Goal: Information Seeking & Learning: Find specific fact

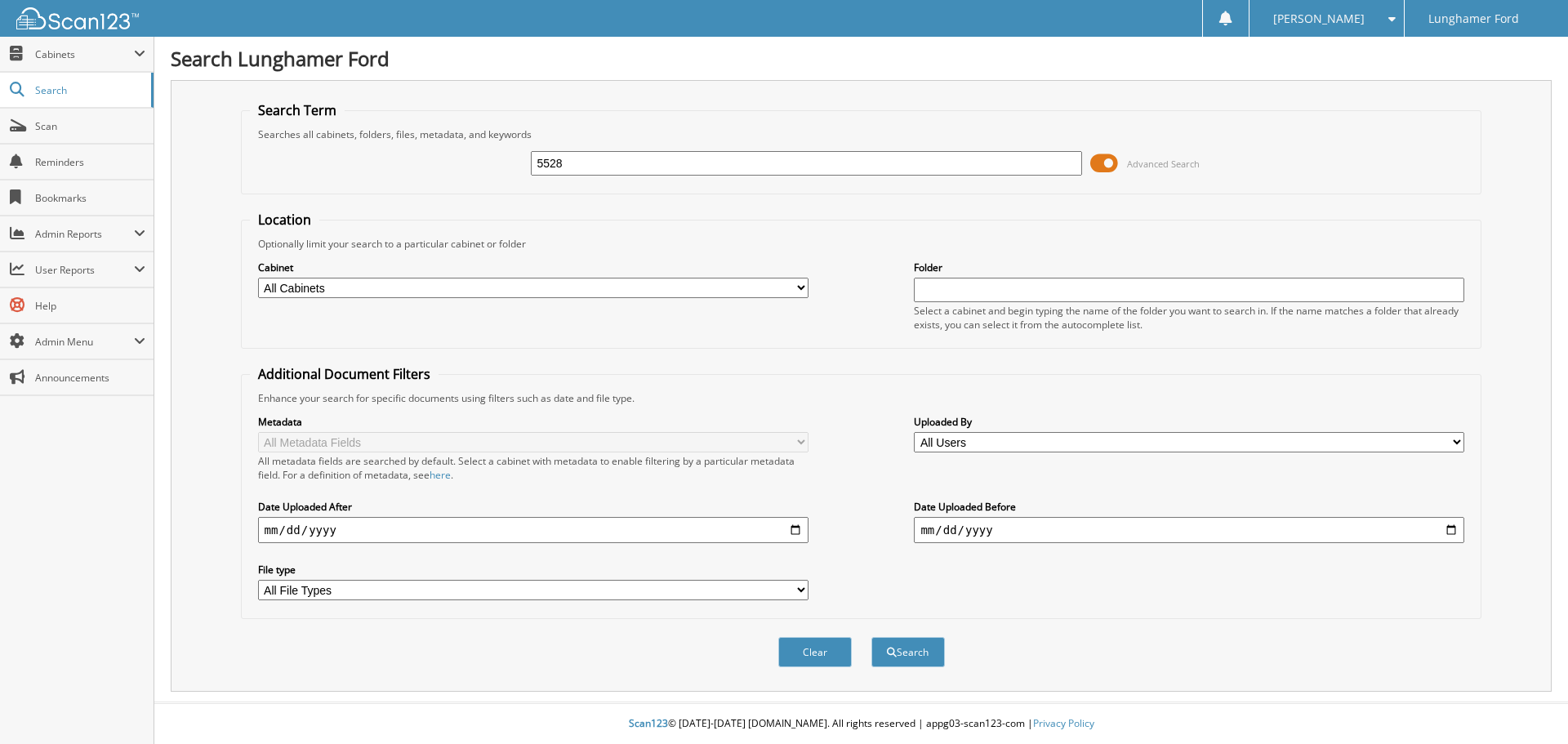
type input "5528"
click at [364, 276] on div "Cabinet All Cabinets ACCOUNTS PAYABLE ACCOUNTS RECEIVABLE ACH BANK REC CAR DEAL…" at bounding box center [533, 279] width 551 height 41
click at [363, 281] on select "All Cabinets ACCOUNTS PAYABLE ACCOUNTS RECEIVABLE ACH BANK REC CAR DEALS - AUTO…" at bounding box center [533, 287] width 551 height 20
select select "42251"
click at [258, 278] on select "All Cabinets ACCOUNTS PAYABLE ACCOUNTS RECEIVABLE ACH BANK REC CAR DEALS - AUTO…" at bounding box center [533, 287] width 551 height 20
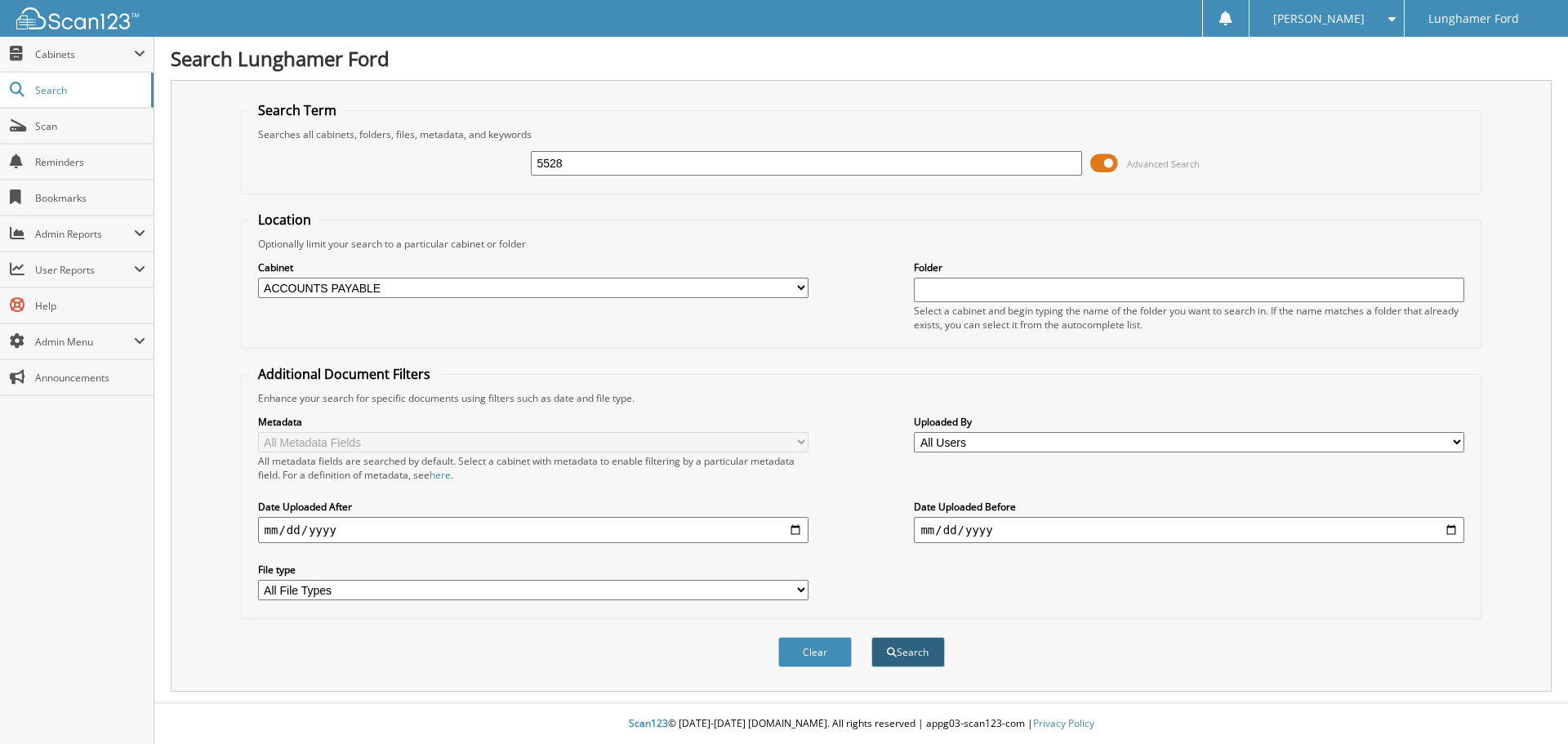
click at [917, 646] on button "Search" at bounding box center [908, 652] width 73 height 30
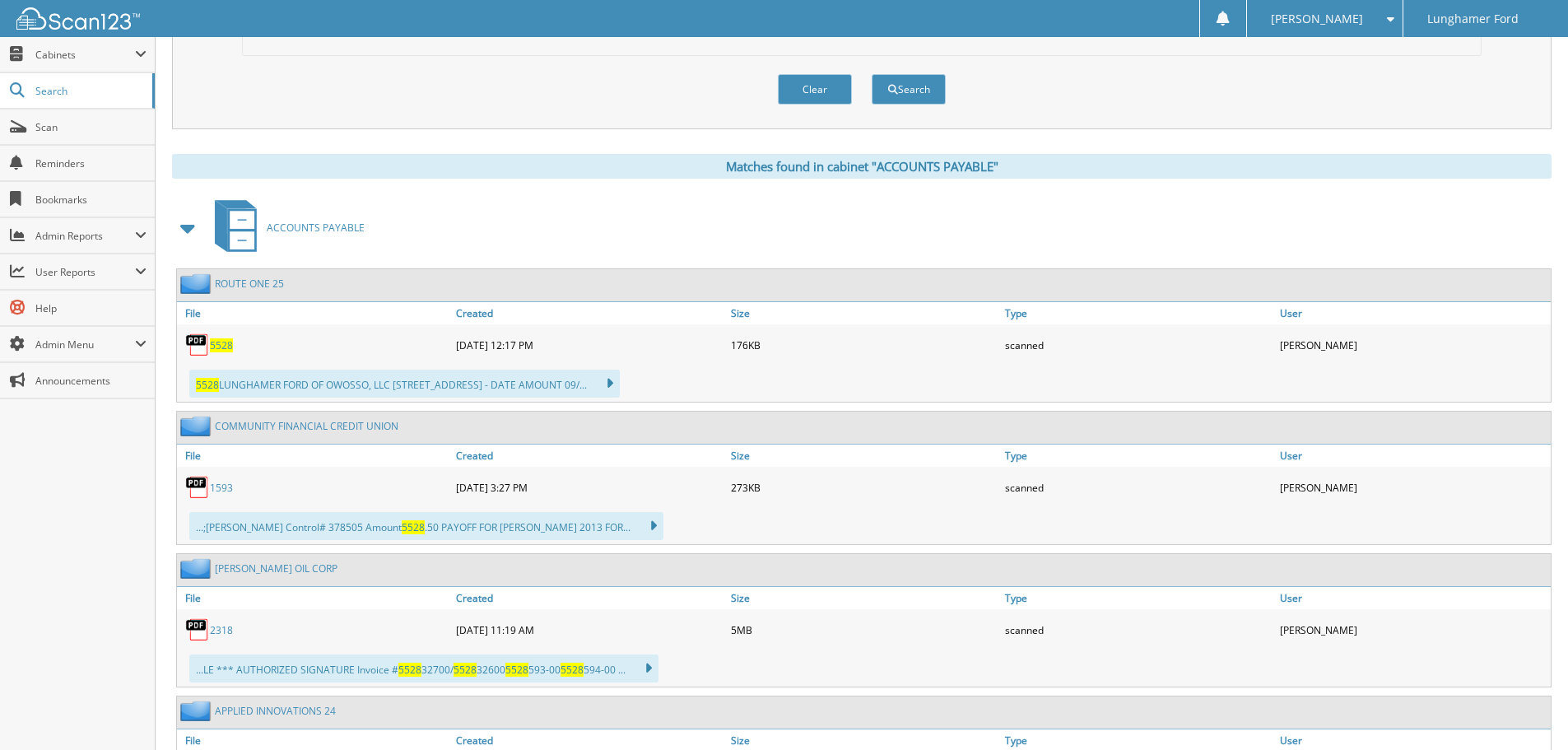
scroll to position [576, 0]
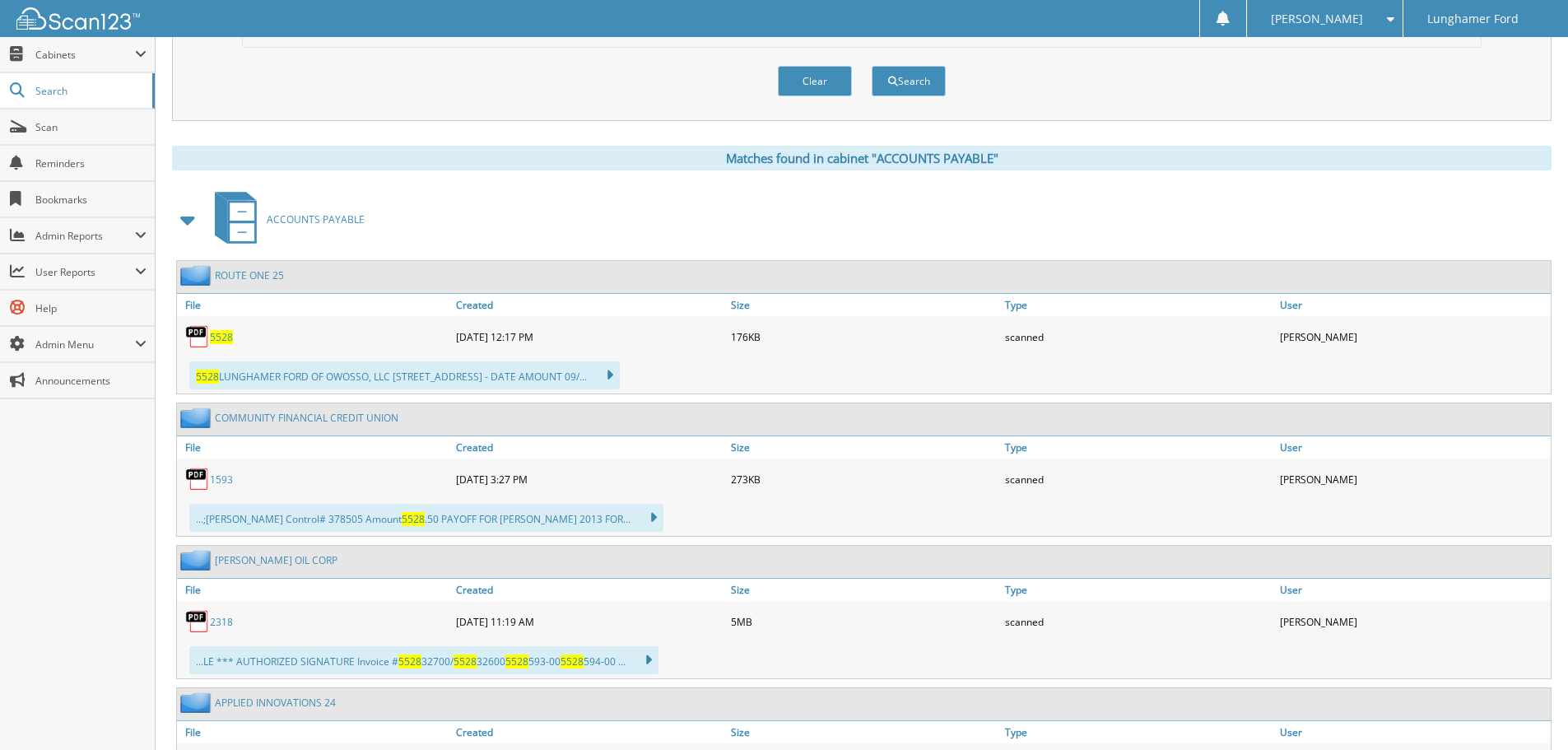
click at [238, 274] on link "ROUTE ONE 25" at bounding box center [249, 275] width 69 height 14
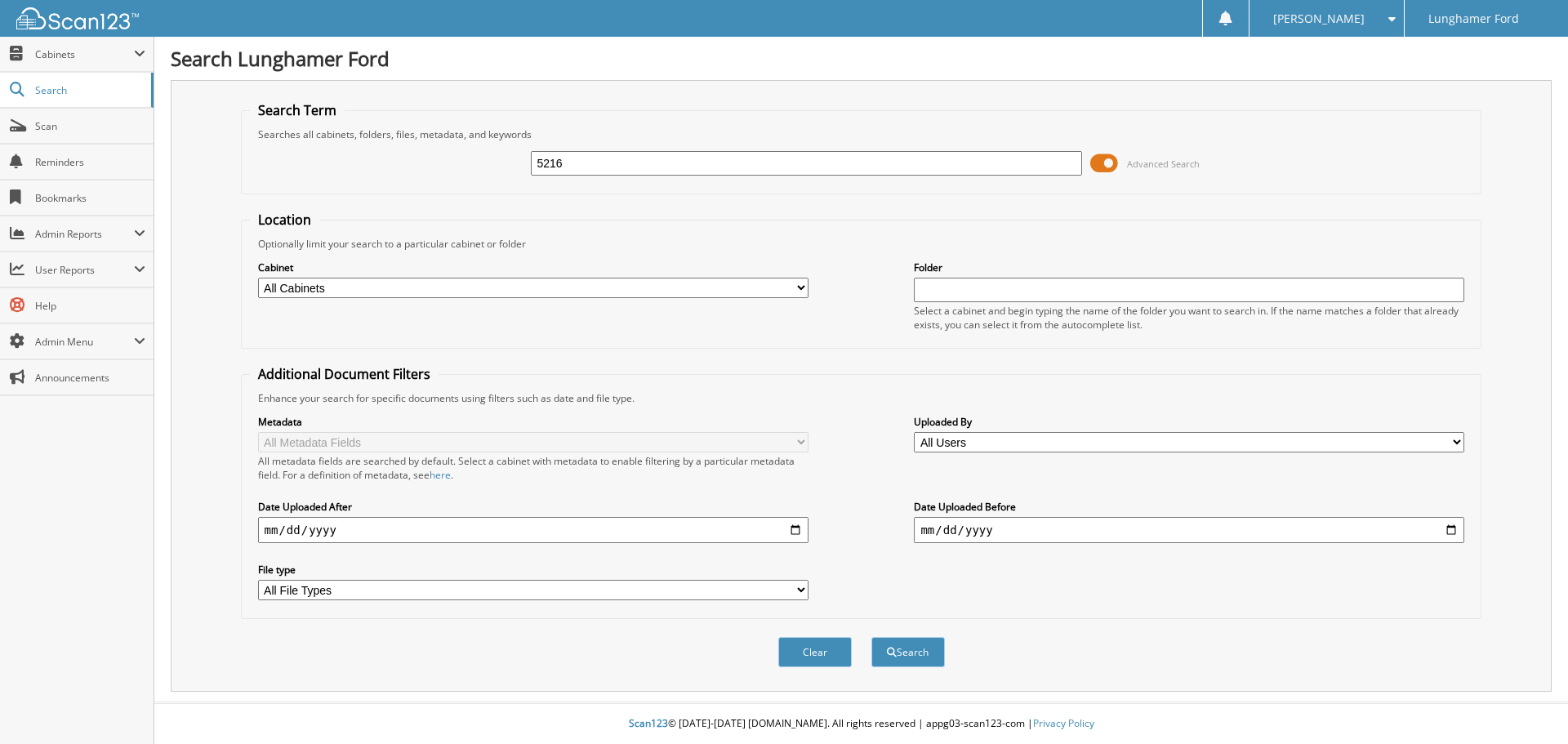
type input "5216"
click at [871, 637] on button "Search" at bounding box center [908, 652] width 73 height 30
type input "pitney"
click at [871, 637] on button "Search" at bounding box center [908, 652] width 73 height 30
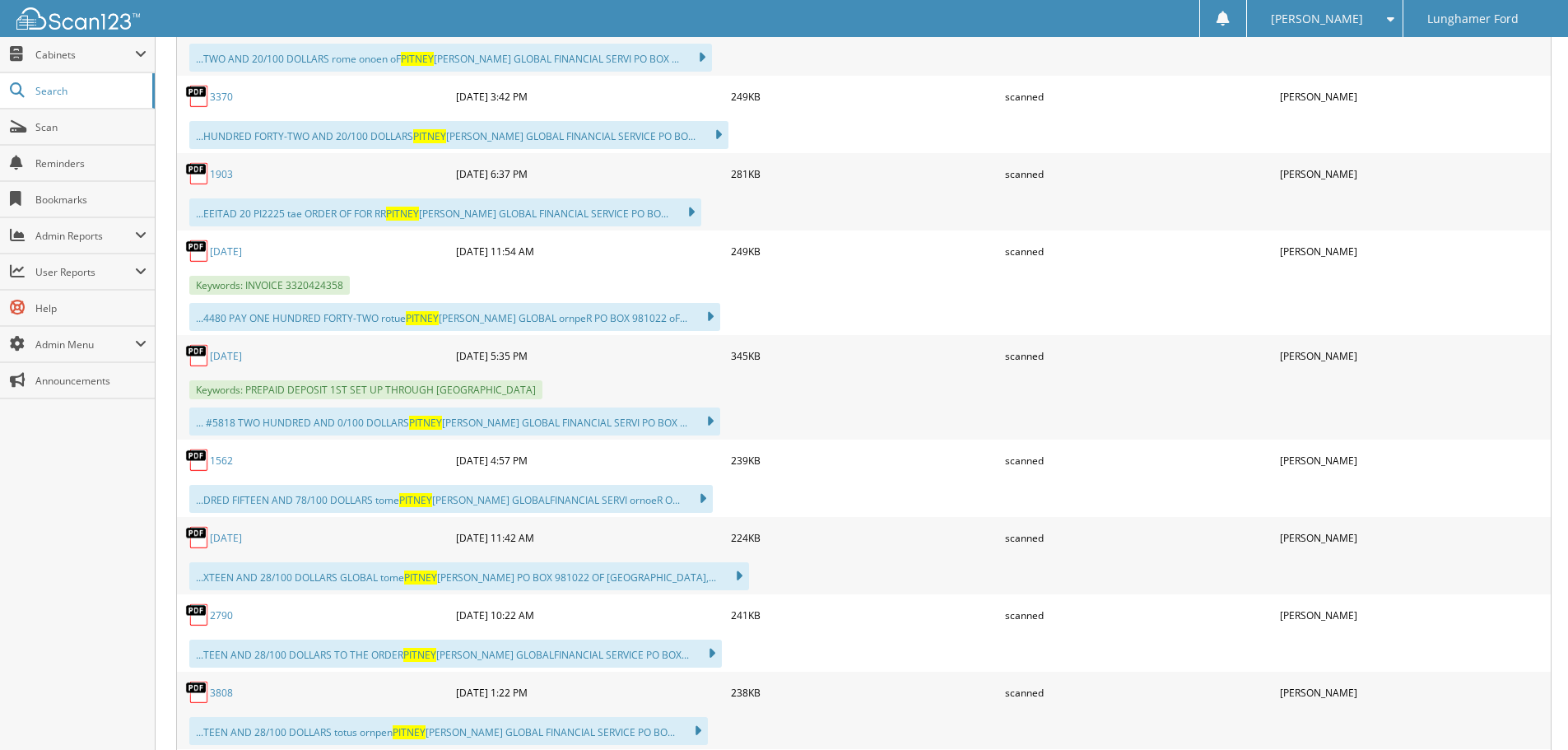
scroll to position [1235, 0]
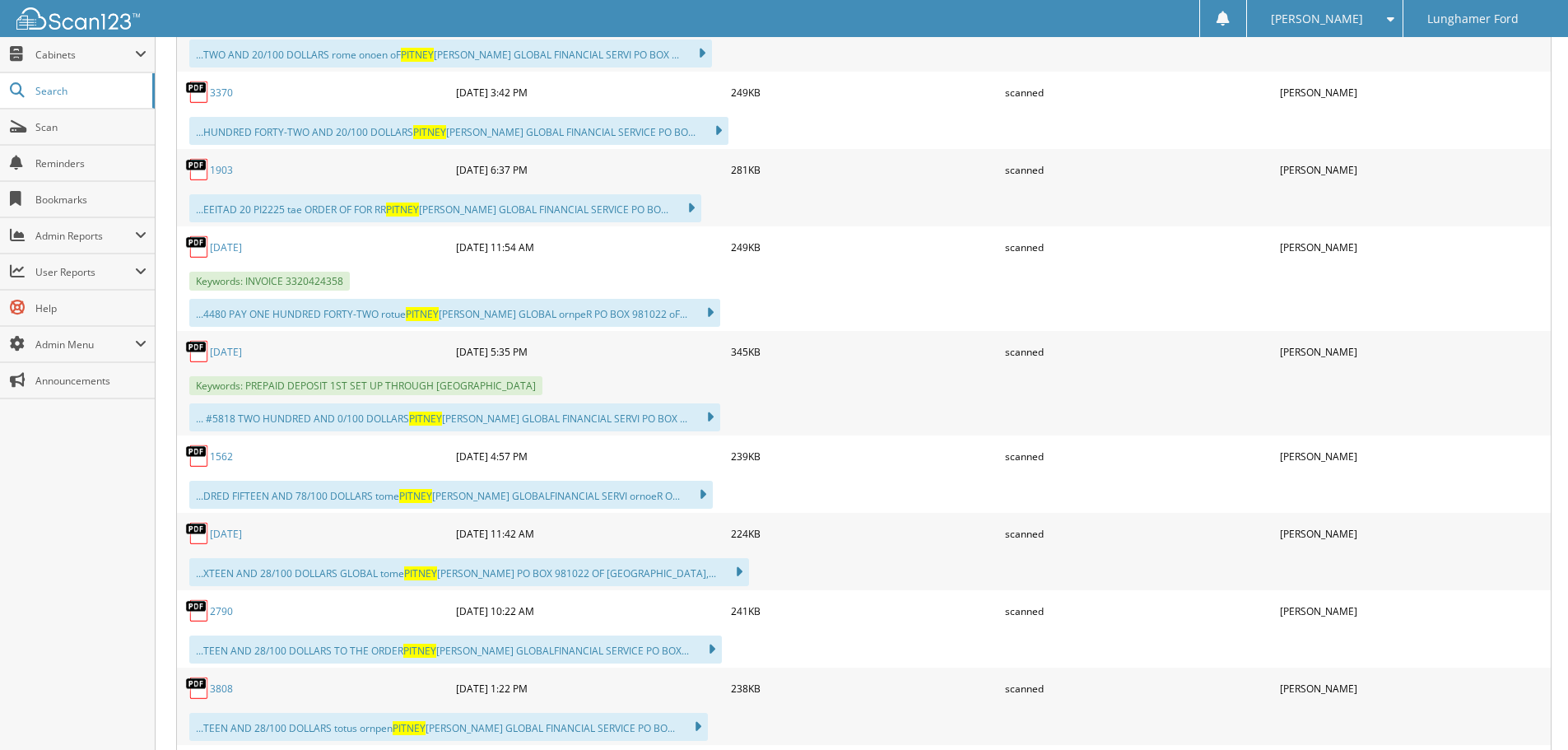
click at [228, 354] on link "[DATE]" at bounding box center [225, 352] width 32 height 14
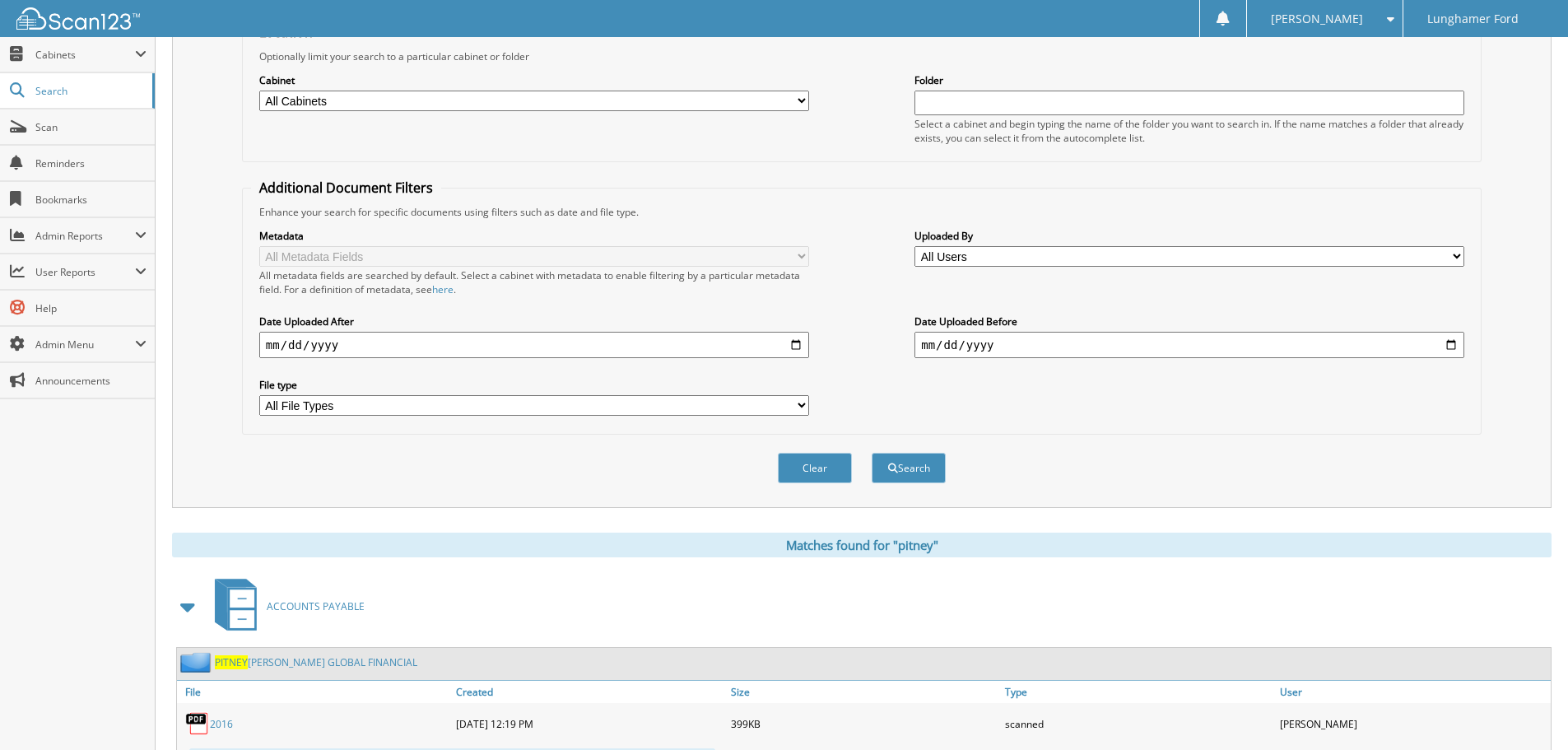
scroll to position [411, 0]
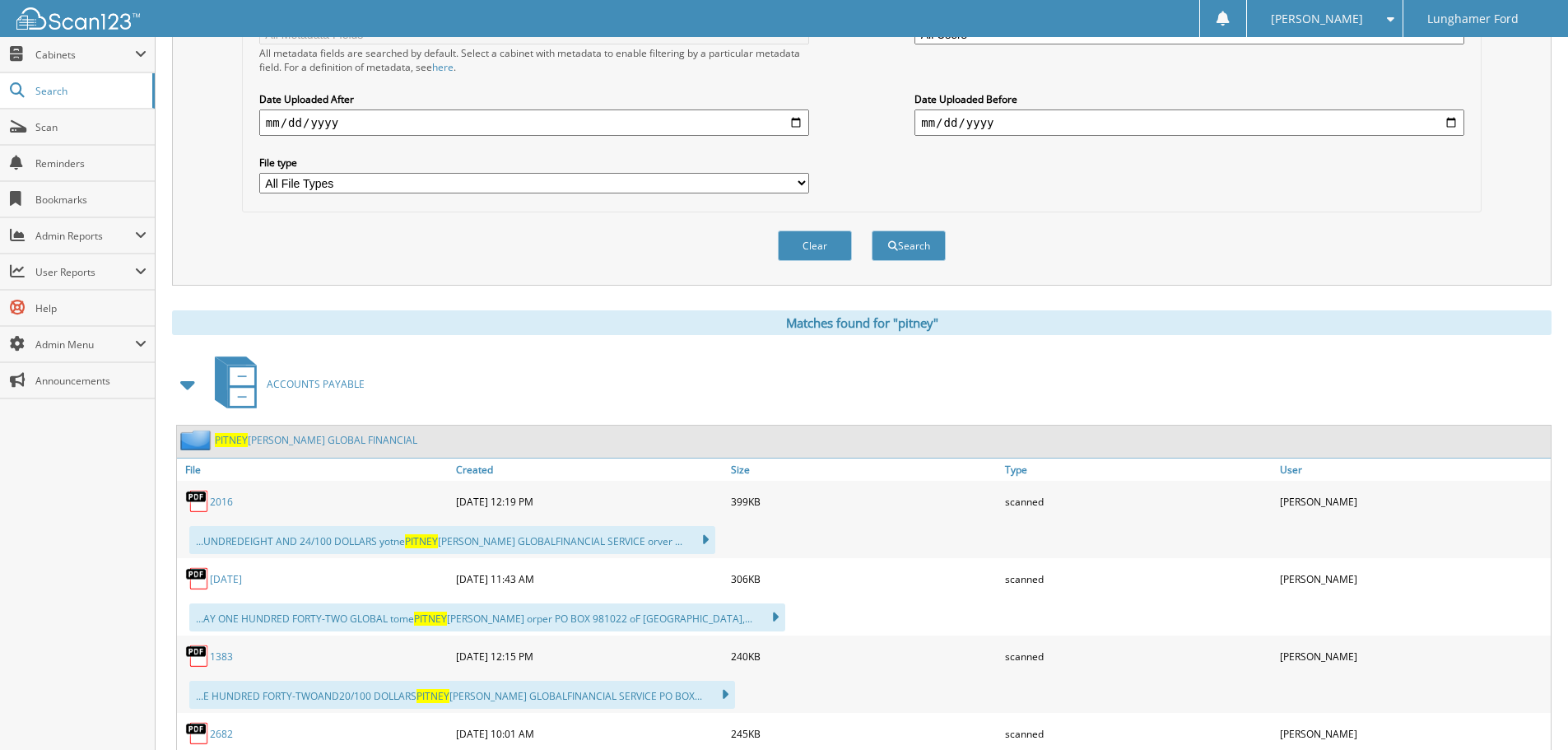
click at [288, 438] on link "PITNEY BOWES GLOBAL FINANCIAL" at bounding box center [316, 440] width 203 height 14
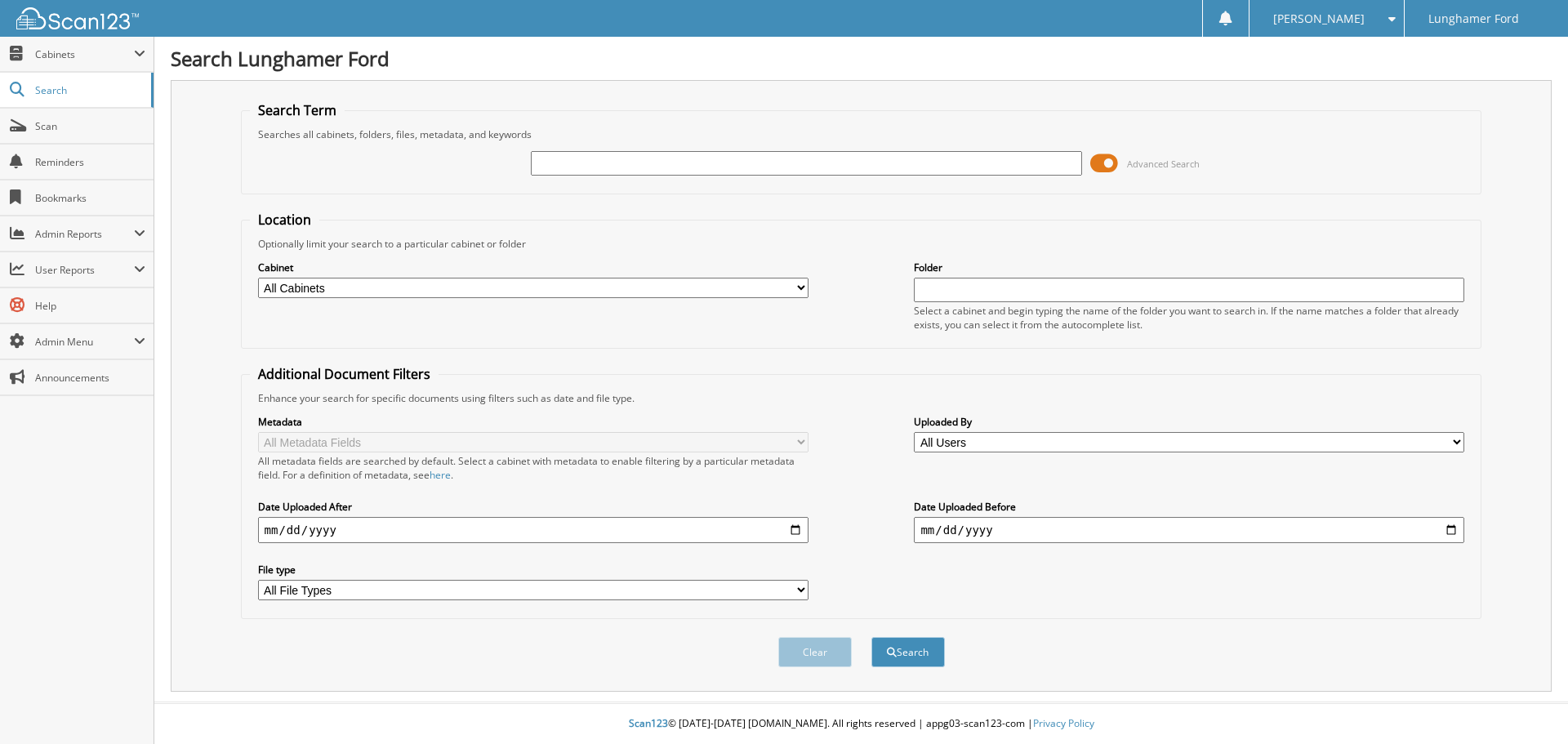
click at [848, 155] on input "text" at bounding box center [806, 164] width 551 height 24
type input "nada"
click at [871, 637] on button "Search" at bounding box center [908, 652] width 73 height 30
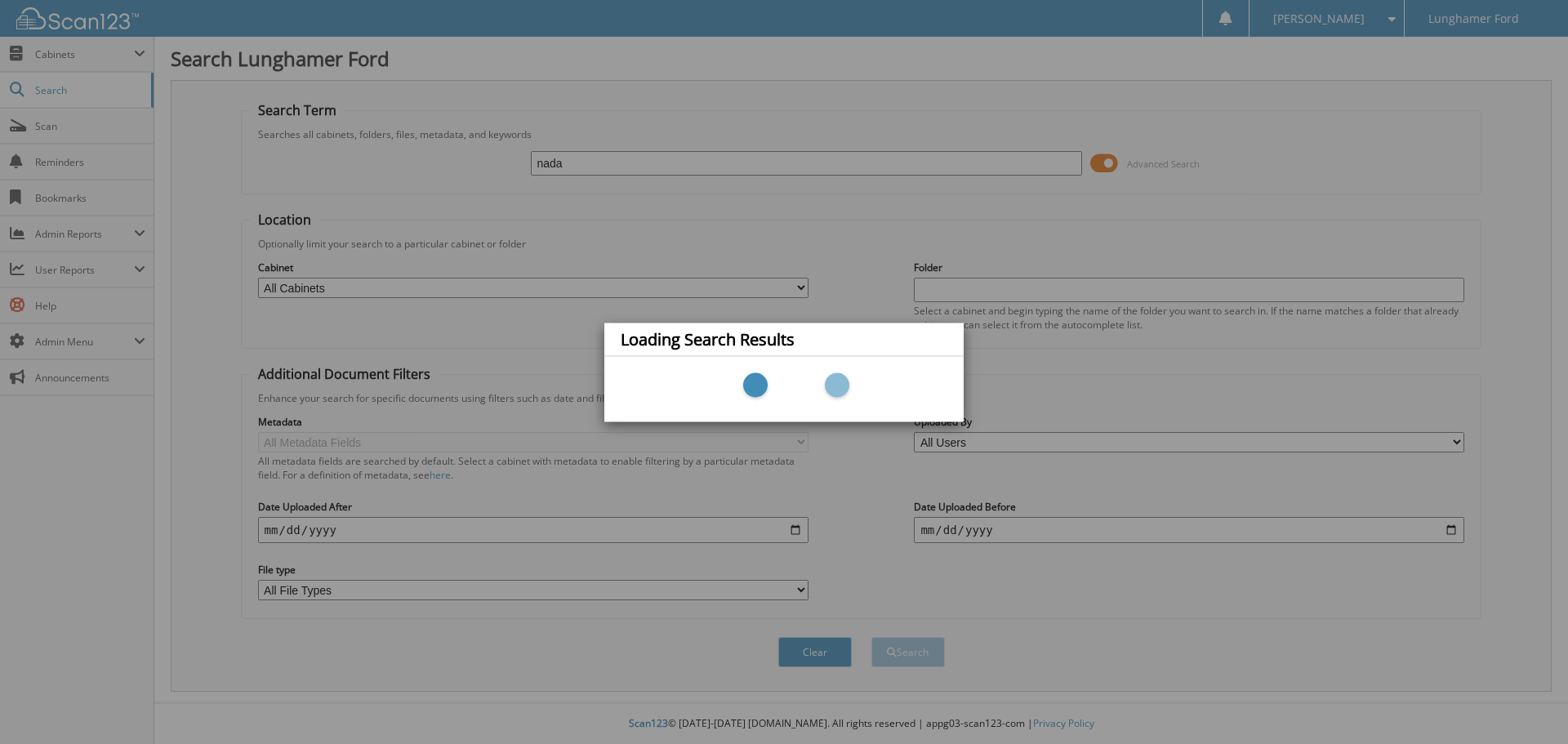
click at [772, 370] on div at bounding box center [783, 389] width 326 height 49
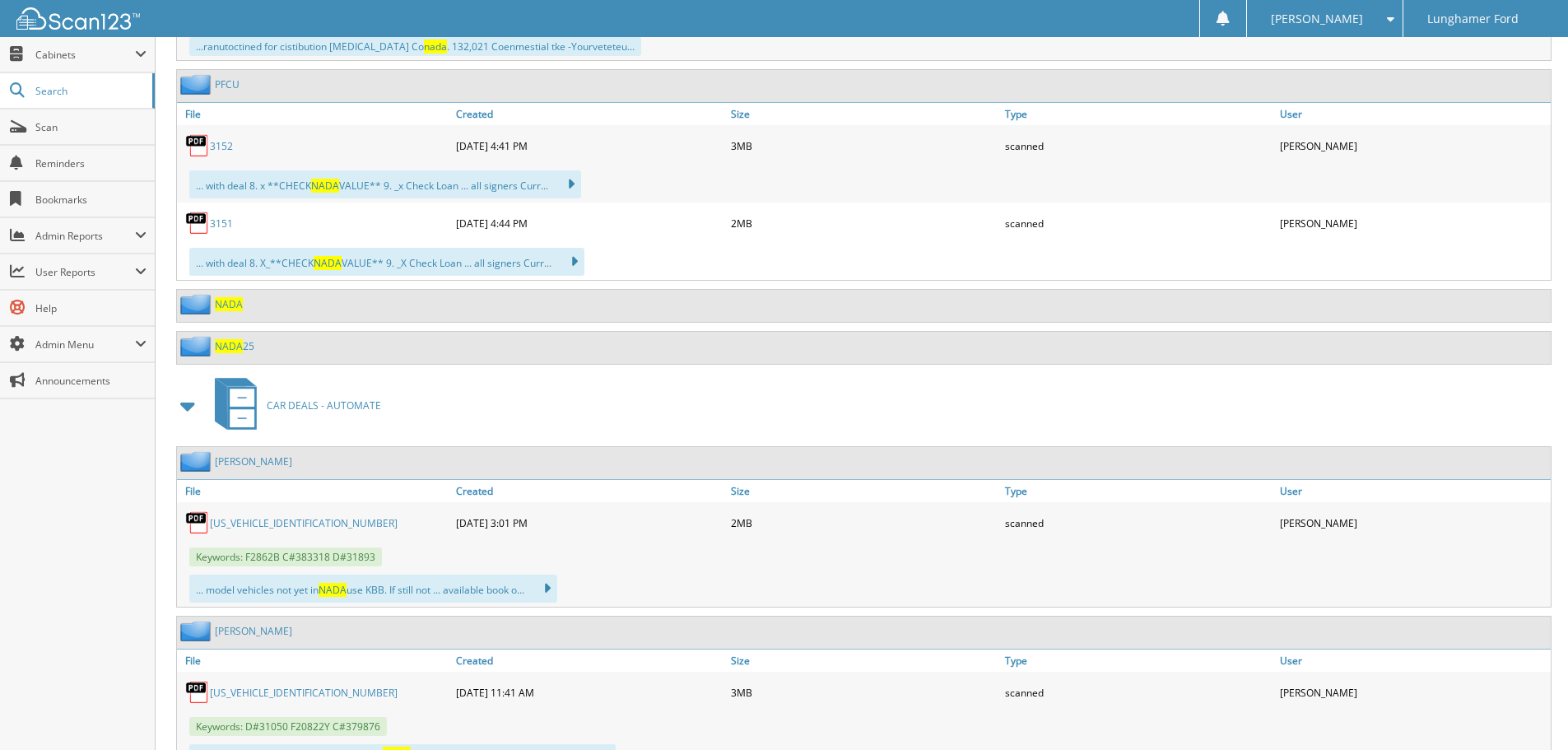
scroll to position [1235, 0]
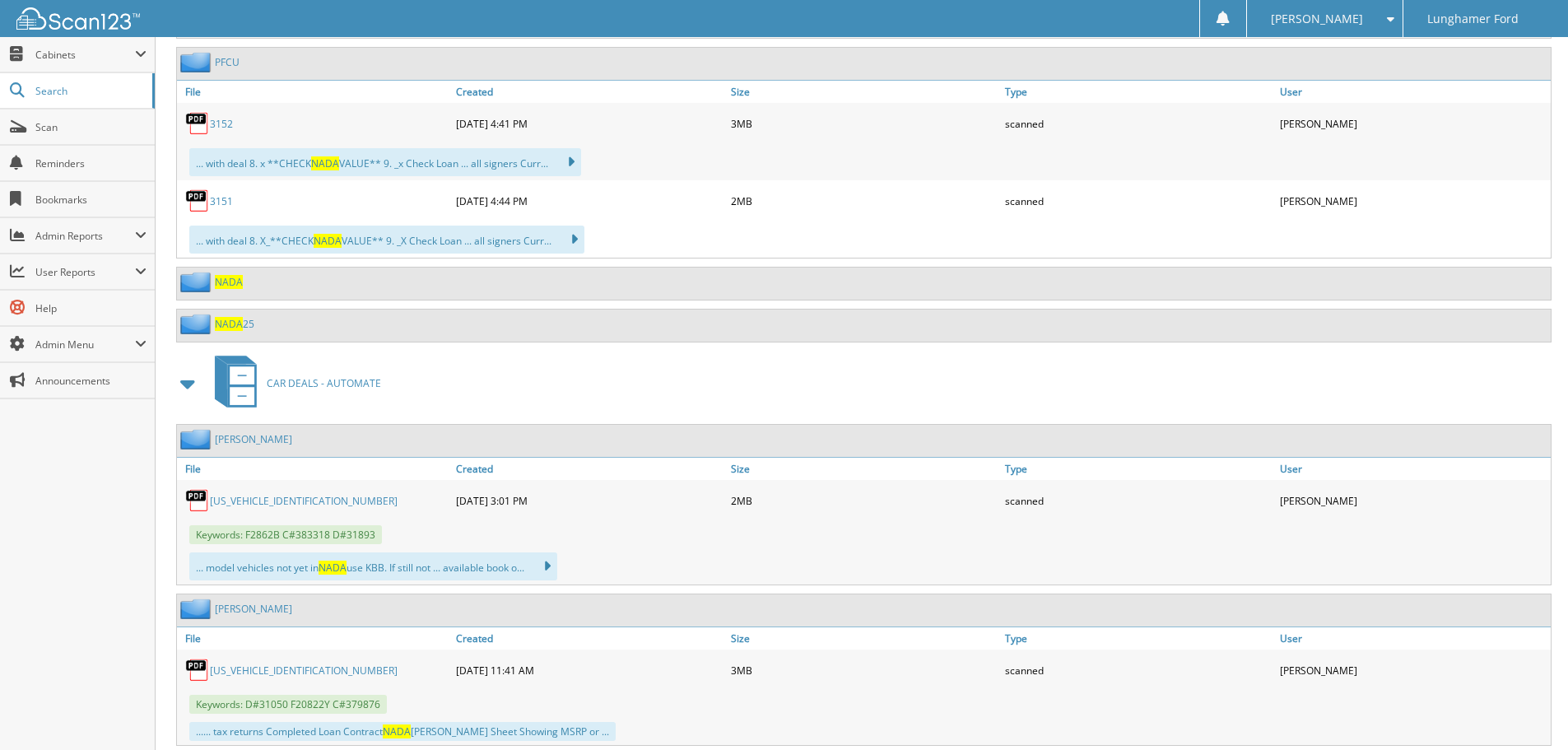
click at [229, 282] on span "NADA" at bounding box center [229, 282] width 28 height 14
